Goal: Register for event/course

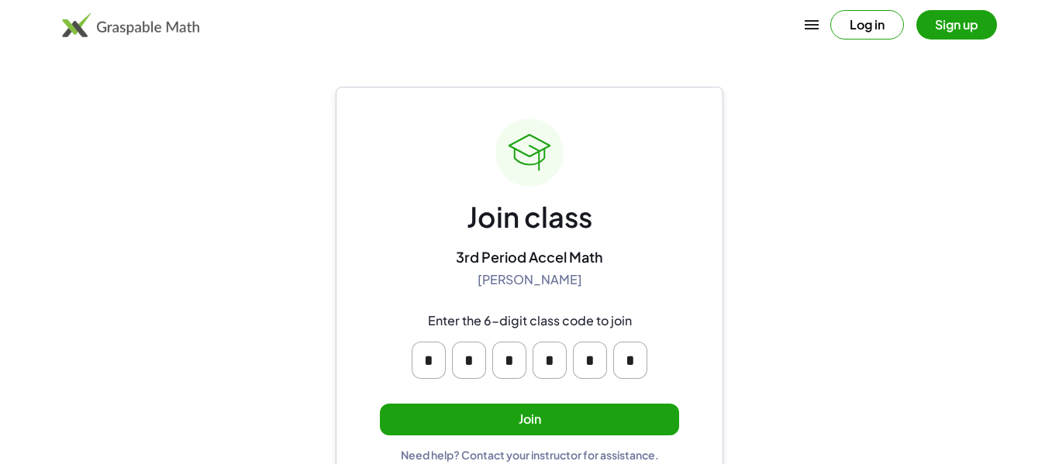
click at [603, 419] on button "Join" at bounding box center [529, 420] width 299 height 32
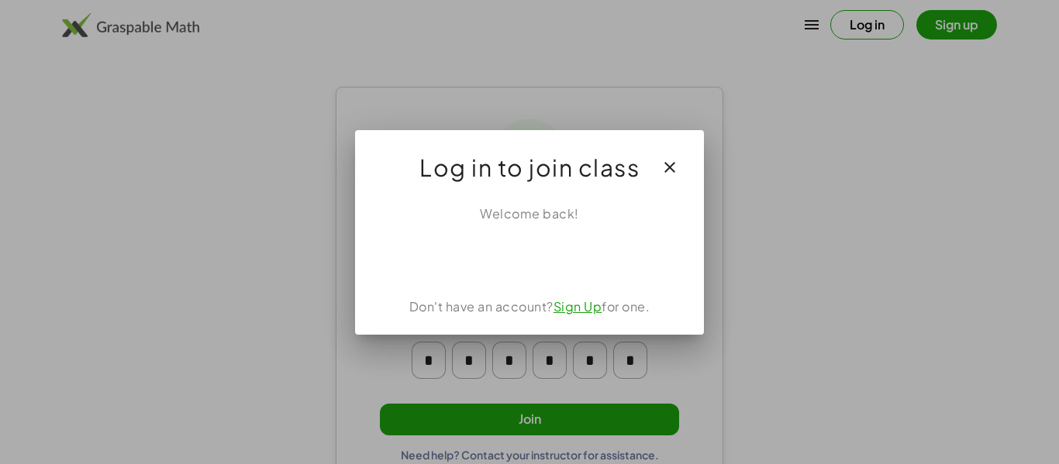
click at [670, 166] on icon "button" at bounding box center [669, 167] width 19 height 19
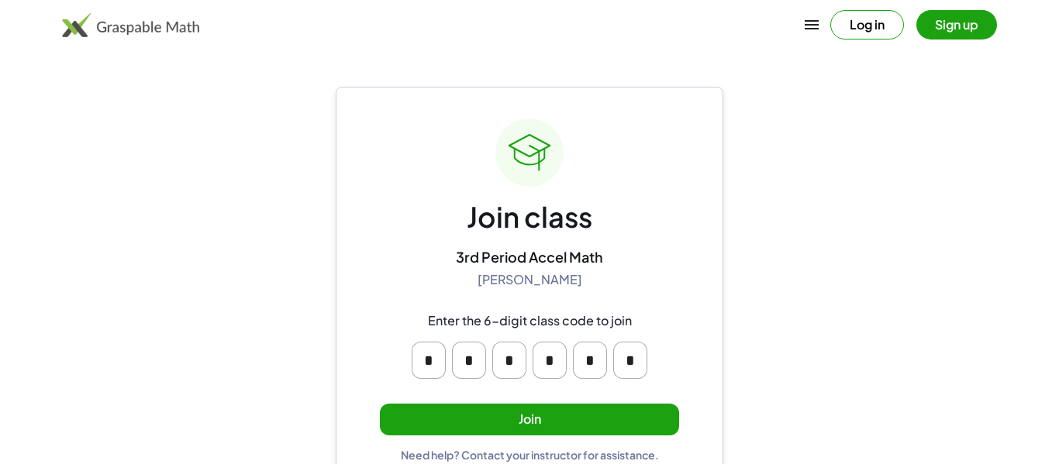
click at [980, 25] on button "Sign up" at bounding box center [956, 24] width 81 height 29
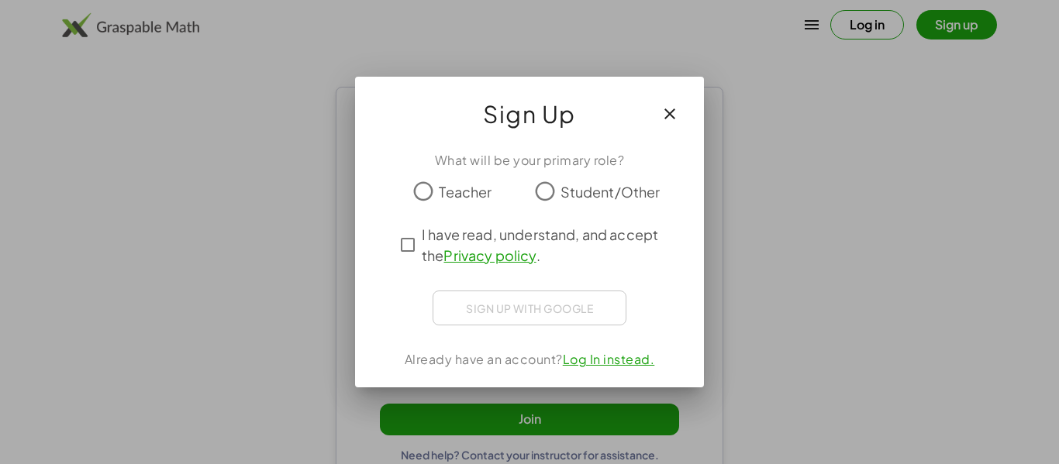
click at [563, 199] on span "Student/Other" at bounding box center [610, 191] width 100 height 21
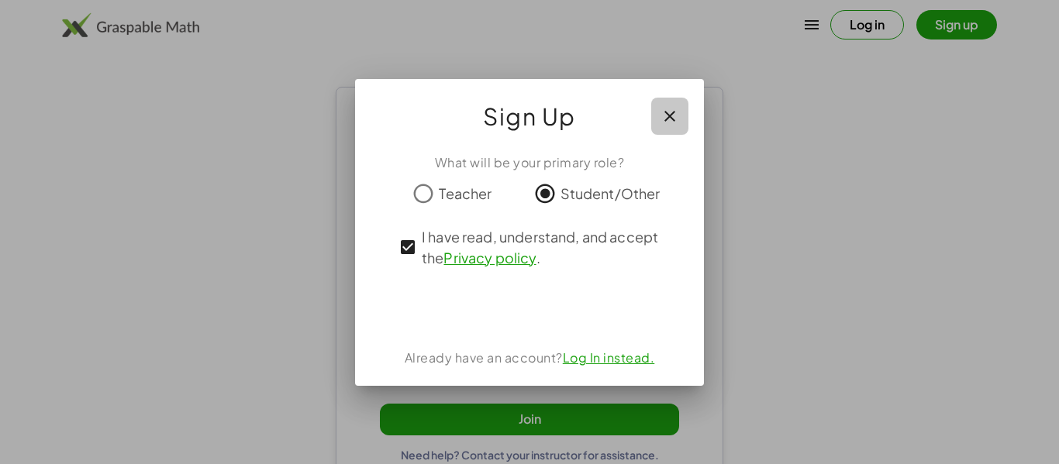
click at [679, 113] on button "button" at bounding box center [669, 116] width 37 height 37
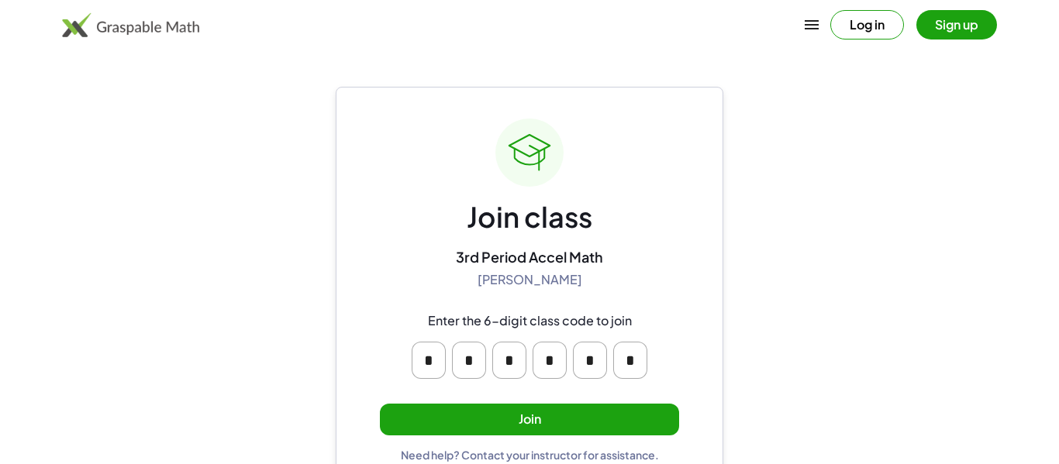
scroll to position [29, 0]
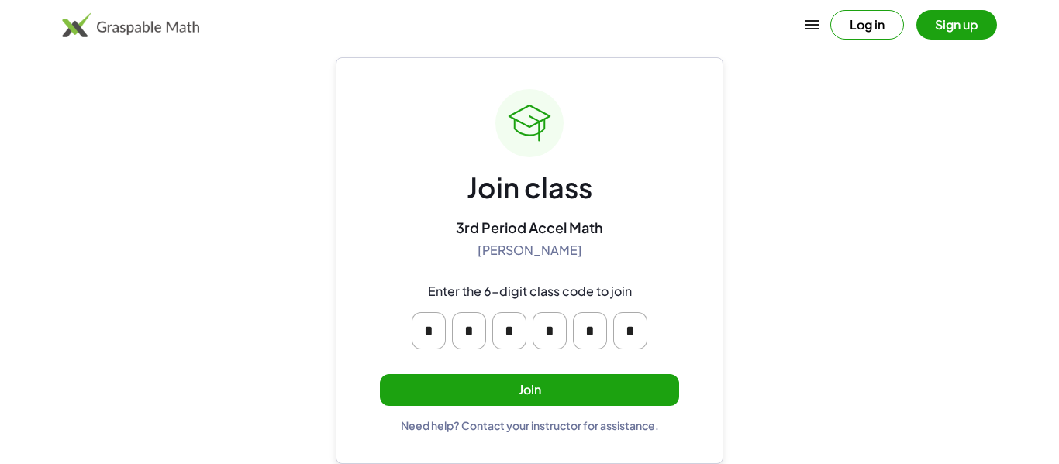
click at [439, 373] on div "Join class 3rd Period Accel Math Sandhya Mohanakrishnan Enter the 6-digit class…" at bounding box center [529, 260] width 299 height 343
click at [440, 381] on button "Join" at bounding box center [529, 390] width 299 height 32
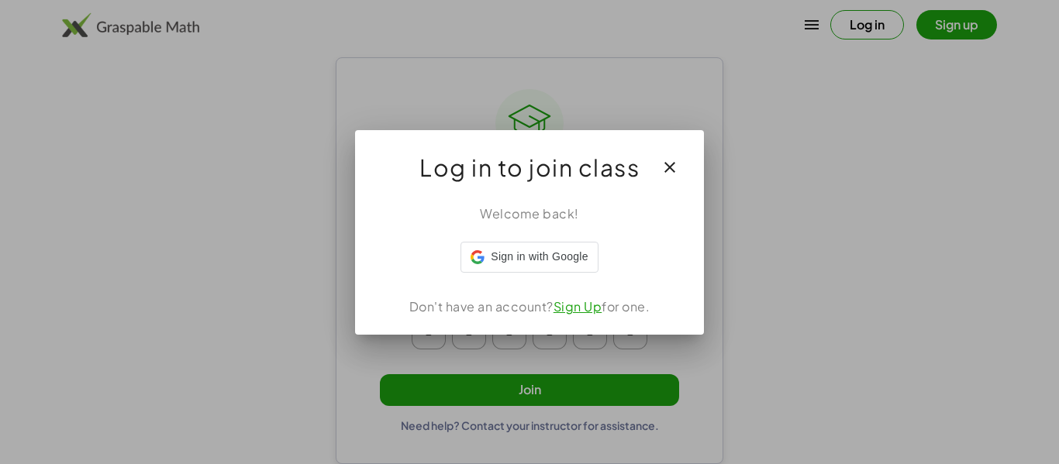
scroll to position [0, 0]
click at [674, 174] on icon "button" at bounding box center [669, 167] width 19 height 19
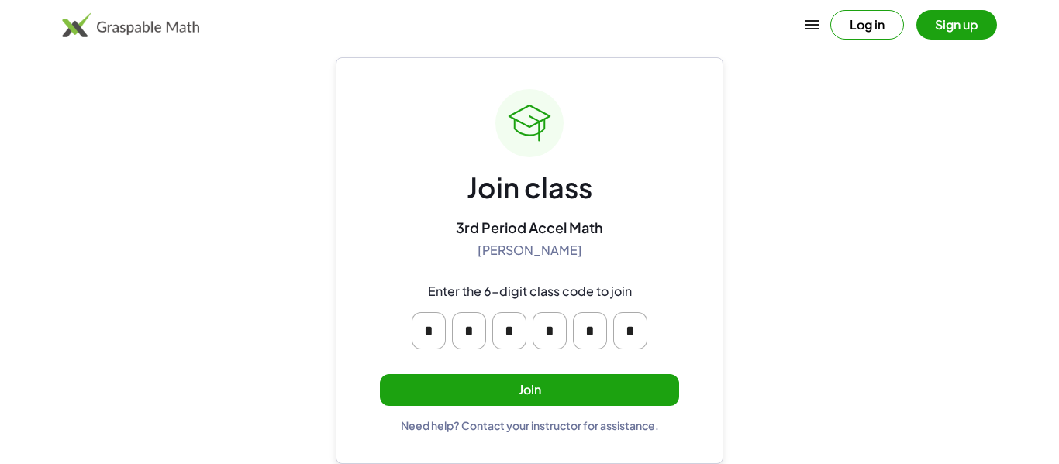
click at [601, 405] on button "Join" at bounding box center [529, 390] width 299 height 32
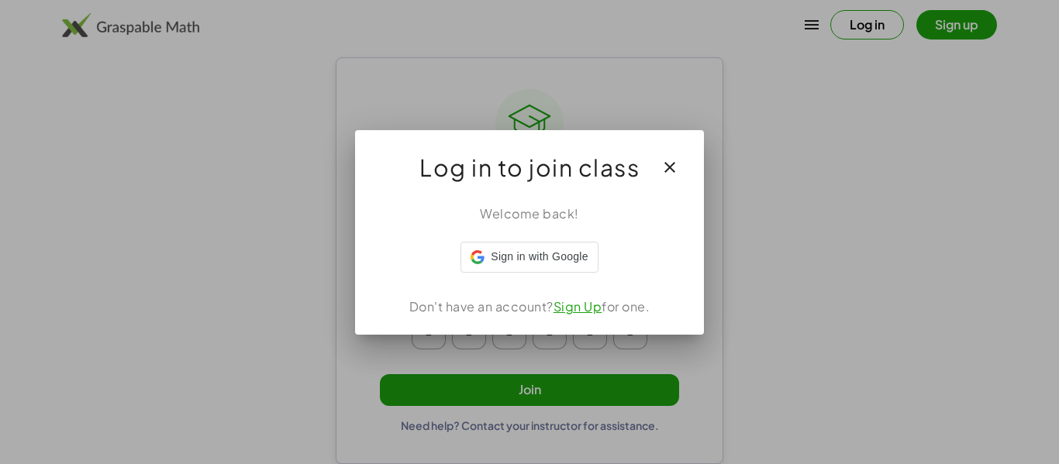
scroll to position [0, 0]
click at [665, 177] on button "button" at bounding box center [669, 167] width 37 height 37
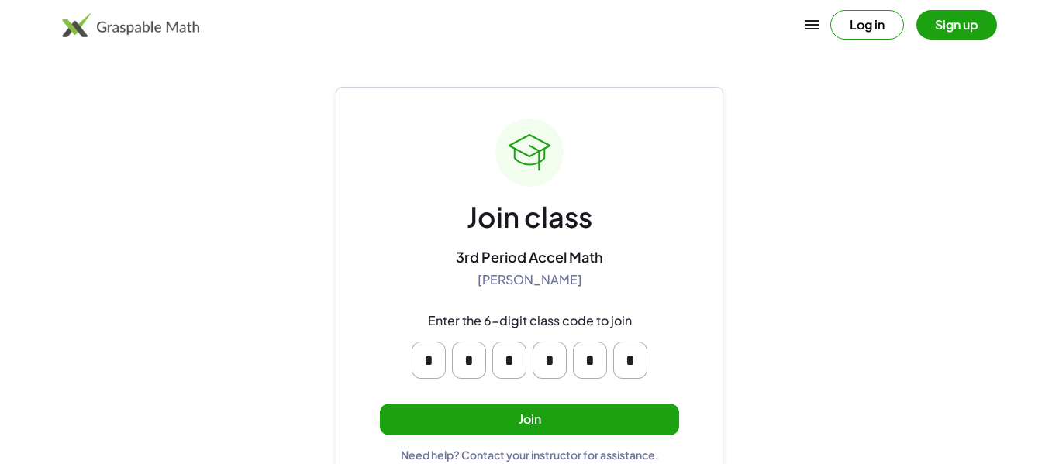
scroll to position [29, 0]
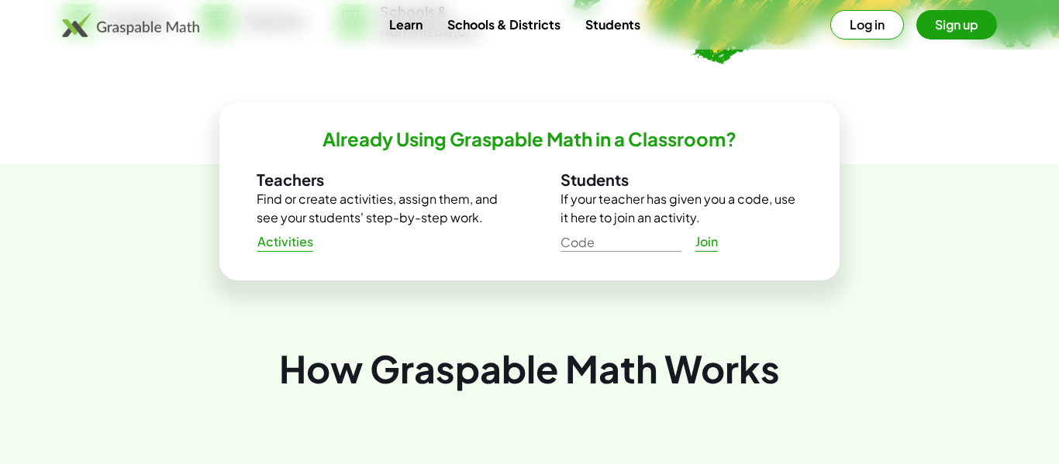
scroll to position [472, 0]
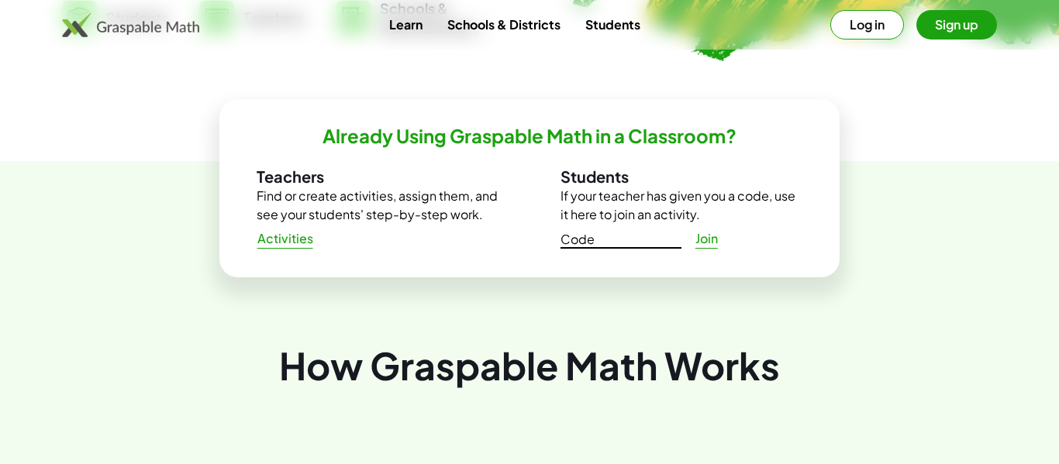
click at [584, 236] on input "Code" at bounding box center [620, 236] width 121 height 25
type input "******"
click at [702, 219] on p "If your teacher has given you a code, use it here to join an activity." at bounding box center [681, 205] width 242 height 37
click at [695, 231] on span "Join" at bounding box center [706, 239] width 23 height 16
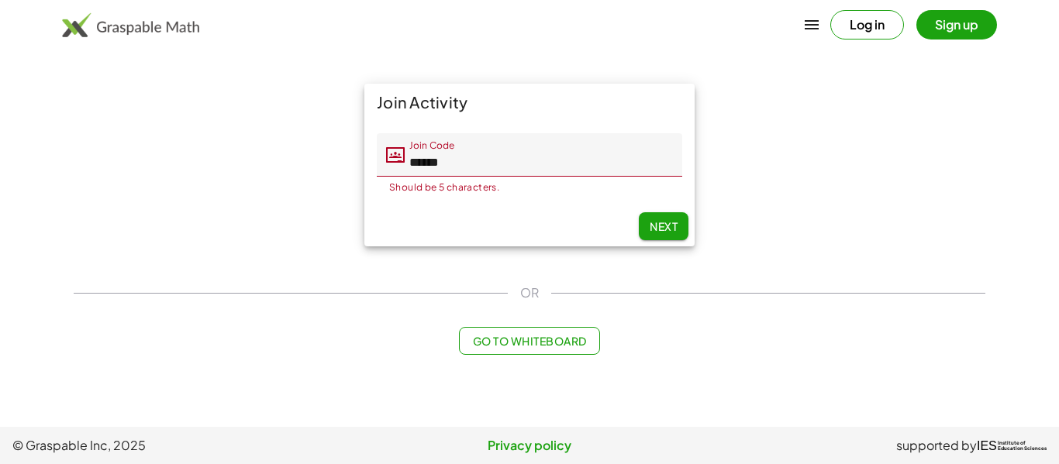
click at [460, 153] on input "******" at bounding box center [543, 154] width 277 height 43
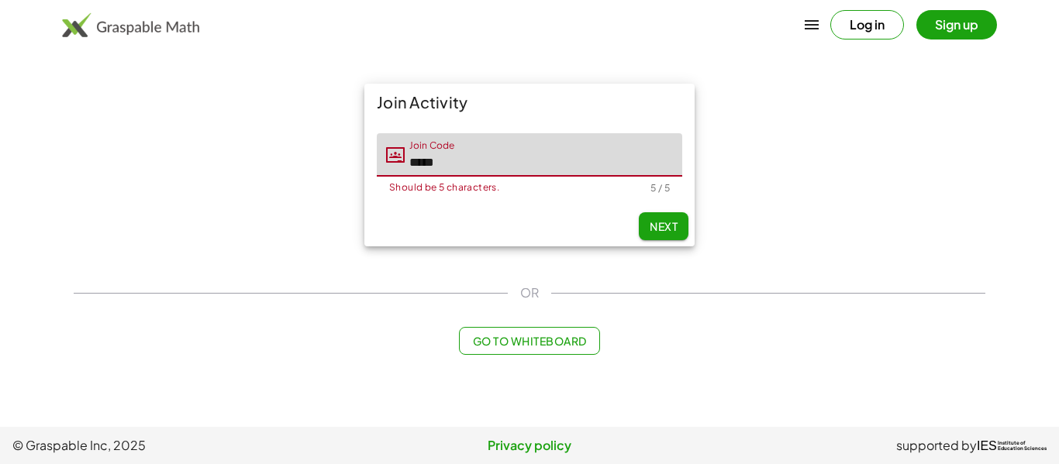
click at [636, 226] on div "Next" at bounding box center [529, 226] width 330 height 40
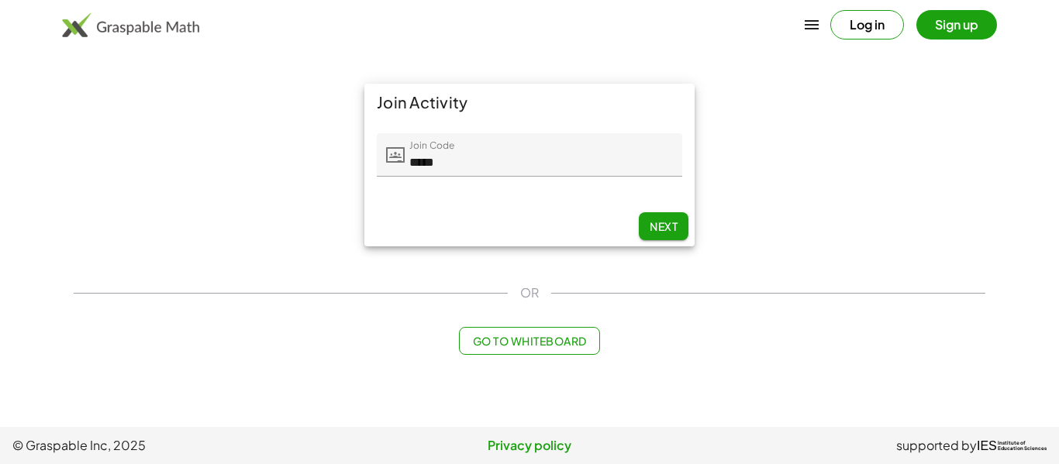
click at [657, 228] on span "Next" at bounding box center [664, 226] width 28 height 14
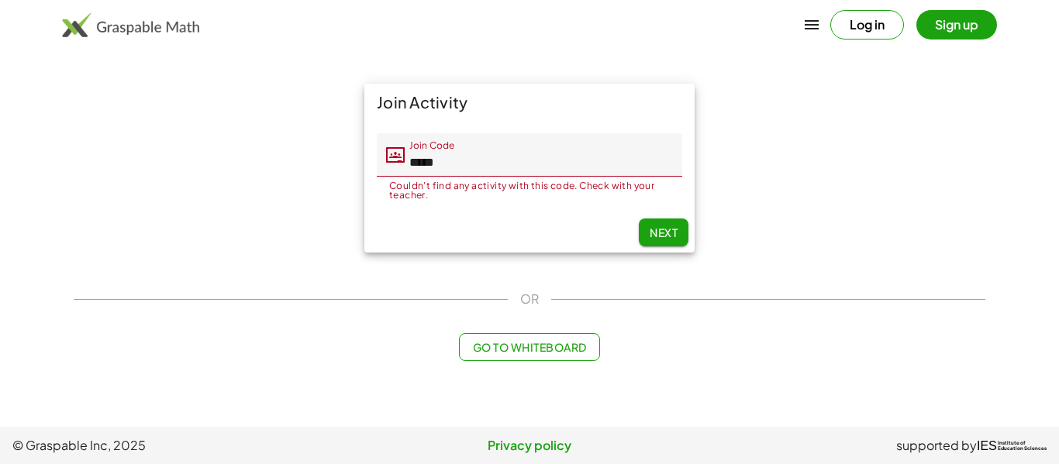
click at [616, 164] on input "*****" at bounding box center [543, 154] width 277 height 43
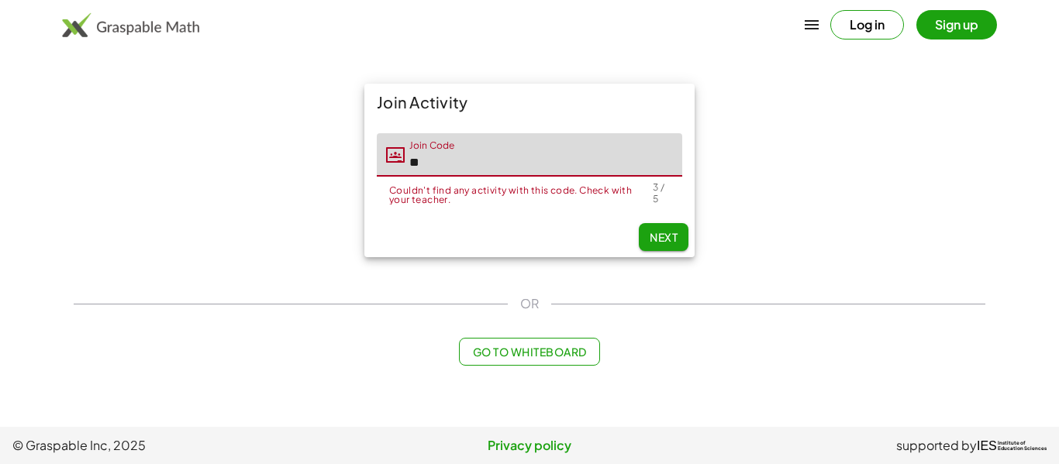
type input "*"
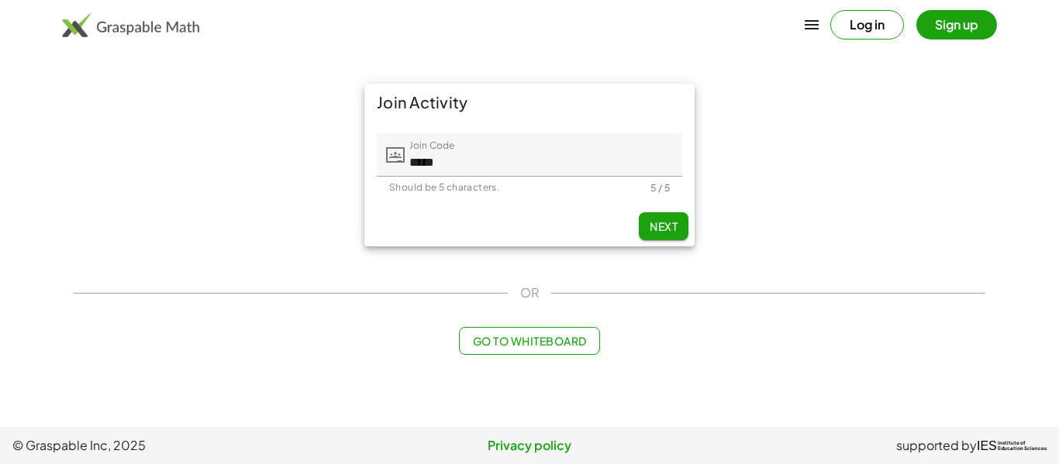
click at [679, 229] on button "Next" at bounding box center [664, 226] width 50 height 28
type input "*****"
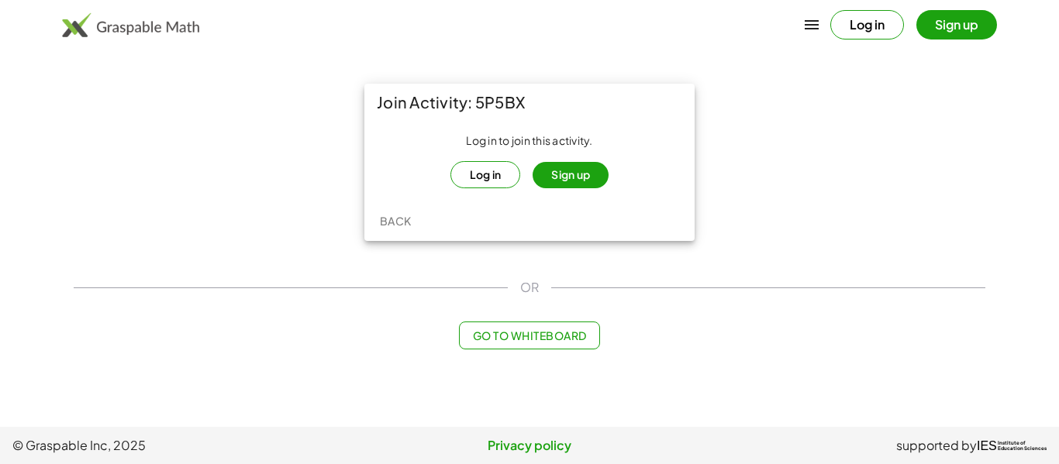
click at [495, 174] on button "Log in" at bounding box center [485, 174] width 71 height 27
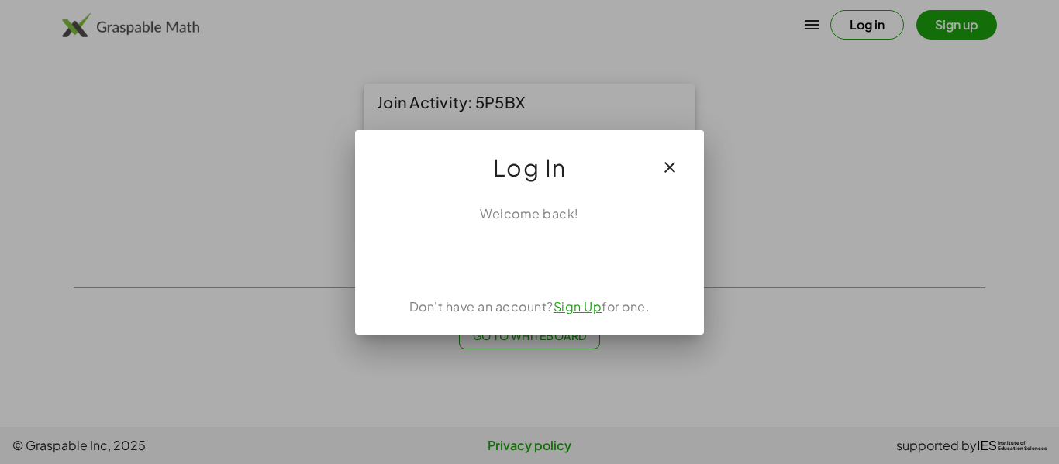
click at [668, 164] on icon "button" at bounding box center [669, 167] width 19 height 19
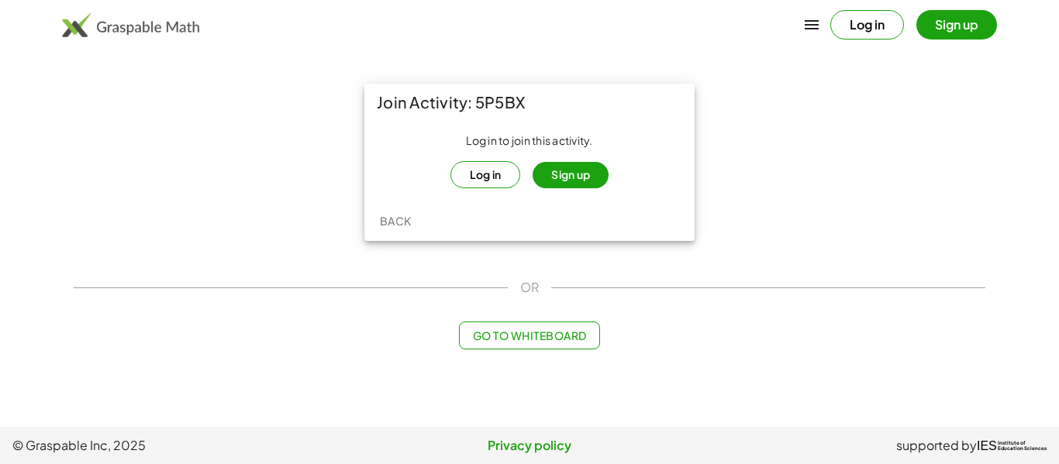
click at [495, 170] on button "Log in" at bounding box center [485, 174] width 71 height 27
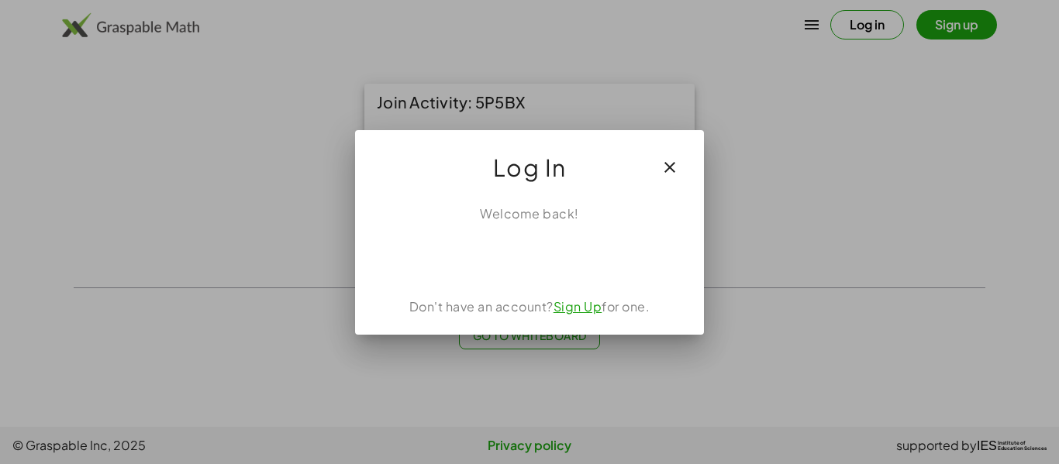
click at [584, 308] on link "Sign Up" at bounding box center [577, 306] width 49 height 16
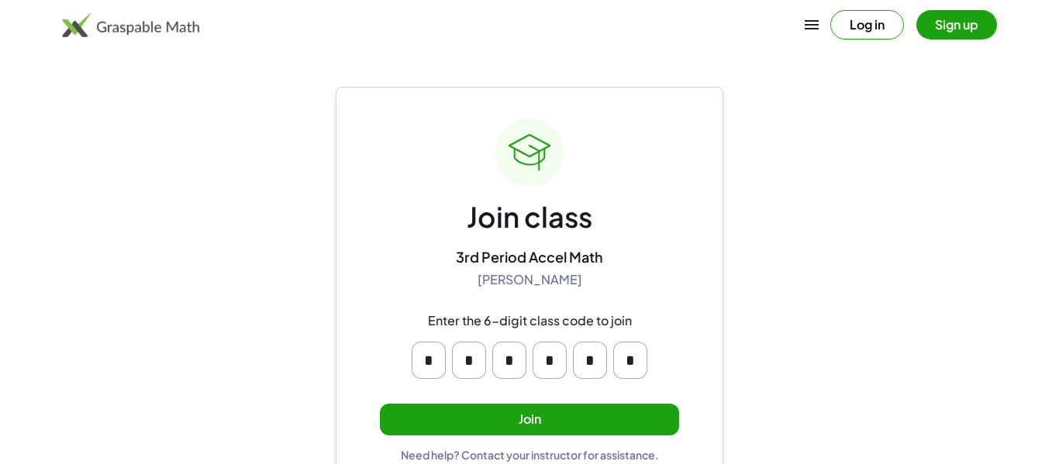
scroll to position [29, 0]
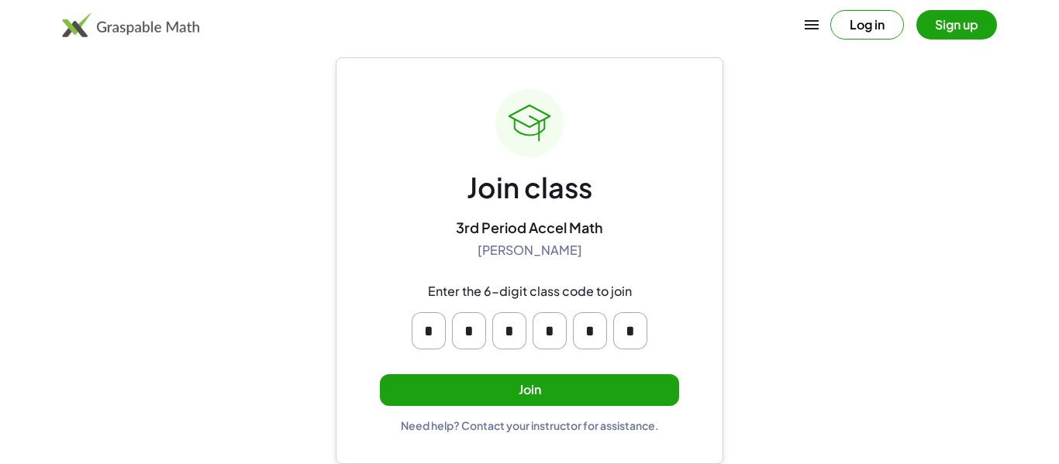
click at [521, 384] on button "Join" at bounding box center [529, 390] width 299 height 32
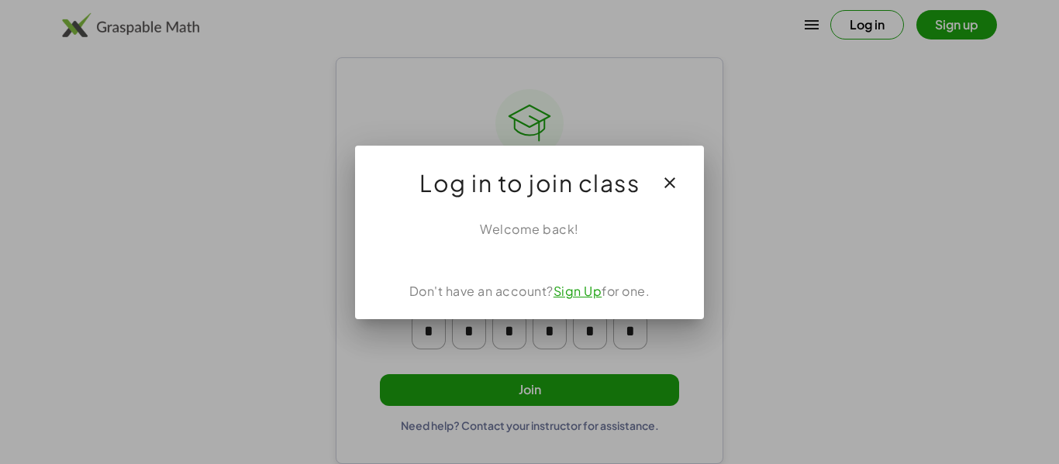
scroll to position [0, 0]
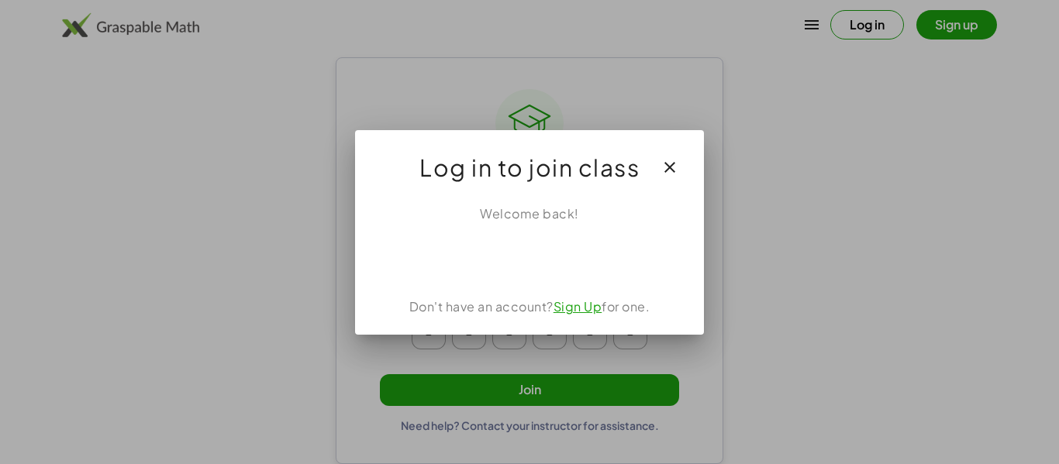
click at [574, 312] on link "Sign Up" at bounding box center [577, 306] width 49 height 16
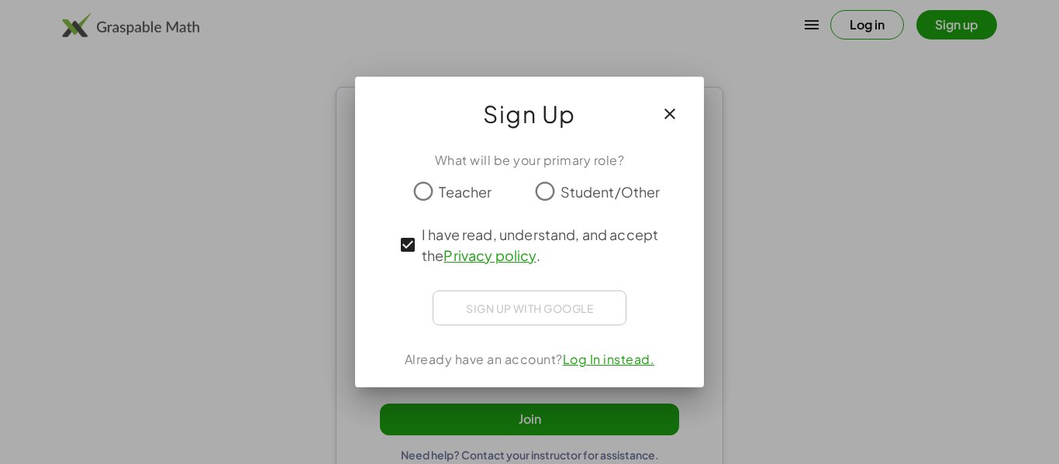
click at [664, 126] on button "button" at bounding box center [669, 113] width 37 height 37
